Goal: Information Seeking & Learning: Learn about a topic

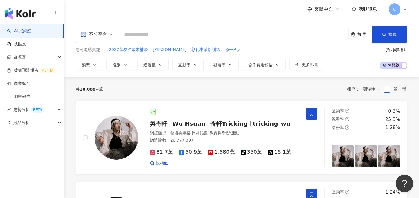
click at [160, 49] on span "[PERSON_NAME]" at bounding box center [170, 50] width 34 height 6
type input "***"
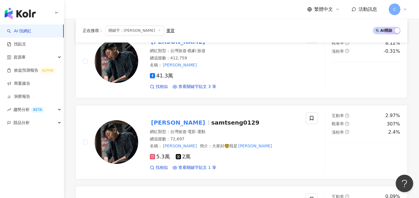
scroll to position [101, 0]
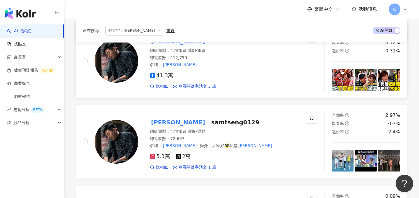
click at [238, 73] on div "41.3萬" at bounding box center [224, 76] width 149 height 6
click at [20, 7] on div "button" at bounding box center [32, 12] width 64 height 24
click at [19, 15] on img "button" at bounding box center [20, 14] width 31 height 12
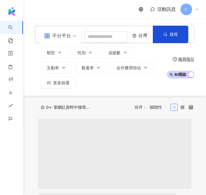
click at [185, 6] on span "C" at bounding box center [187, 9] width 12 height 12
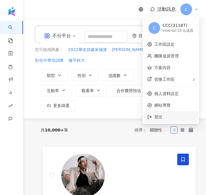
click at [164, 119] on span "登出" at bounding box center [175, 117] width 40 height 6
